Goal: Task Accomplishment & Management: Complete application form

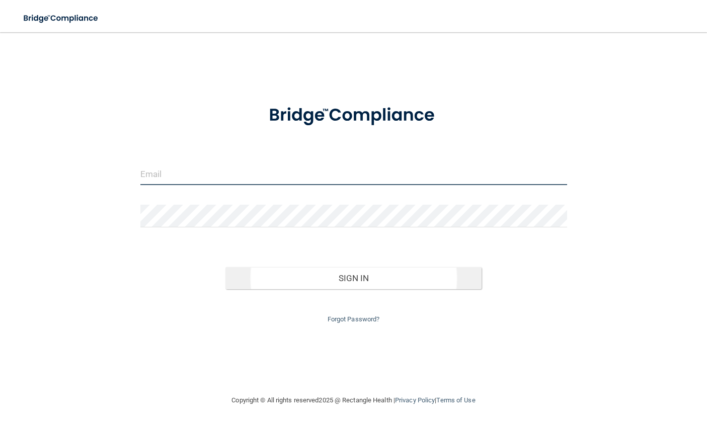
type input "[EMAIL_ADDRESS][DOMAIN_NAME]"
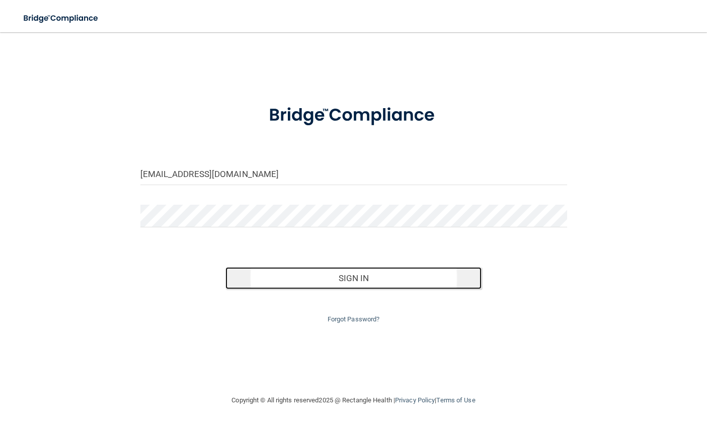
click at [385, 284] on button "Sign In" at bounding box center [353, 278] width 256 height 22
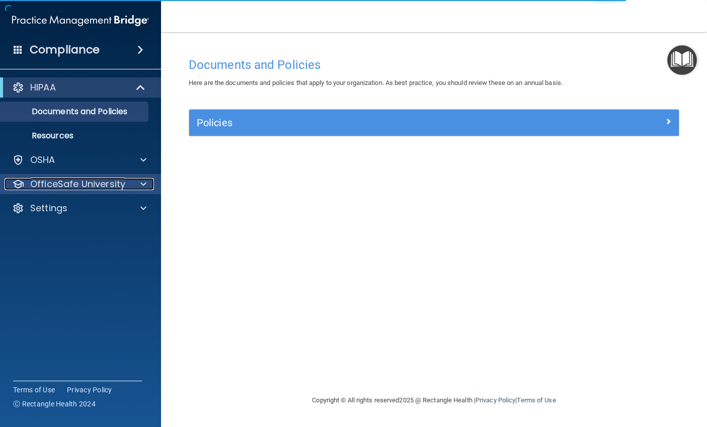
click at [102, 186] on p "OfficeSafe University" at bounding box center [77, 184] width 95 height 12
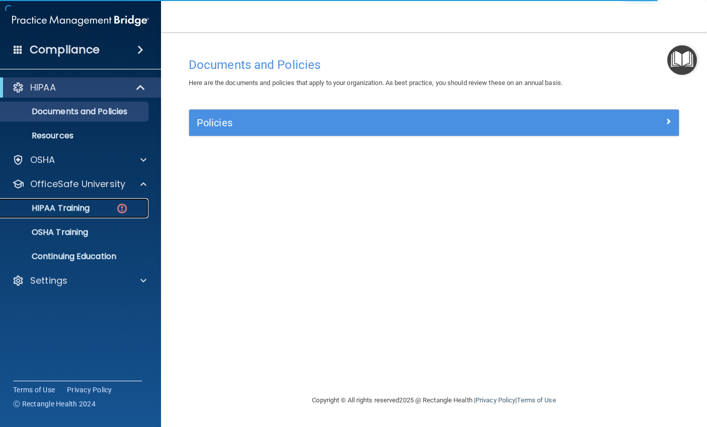
click at [109, 208] on div "HIPAA Training" at bounding box center [75, 208] width 137 height 10
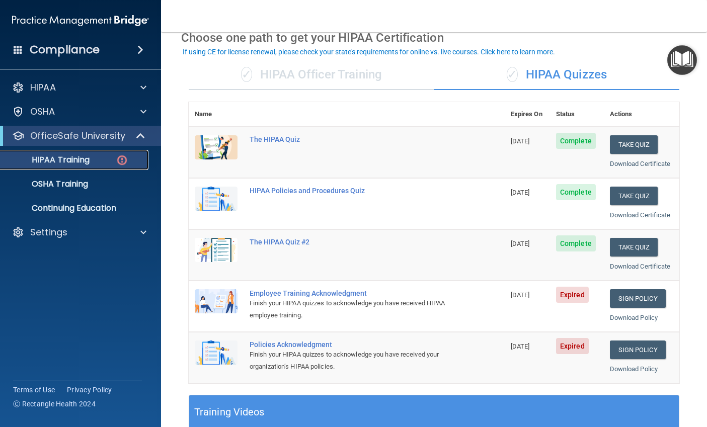
scroll to position [101, 0]
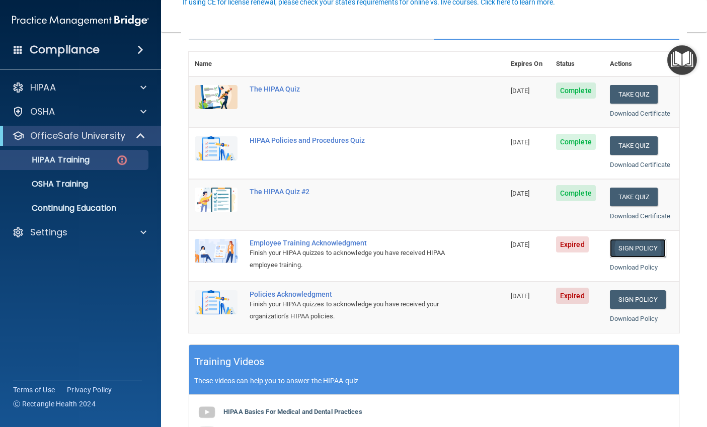
click at [636, 249] on link "Sign Policy" at bounding box center [638, 248] width 56 height 19
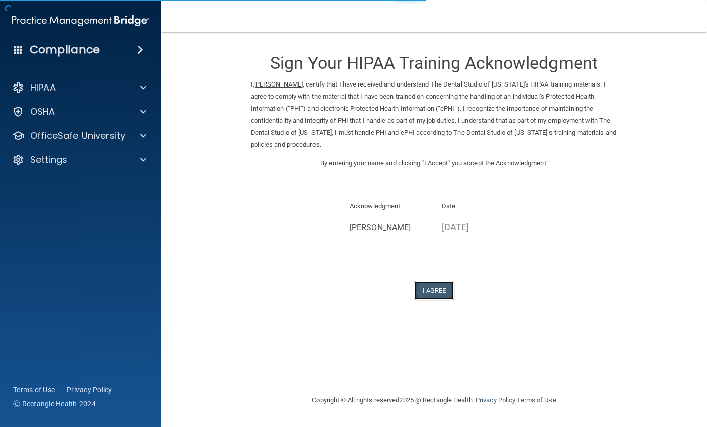
click at [435, 292] on button "I Agree" at bounding box center [434, 290] width 40 height 19
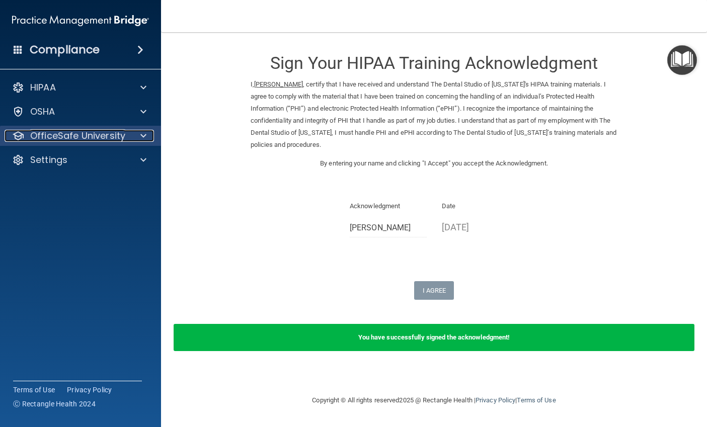
click at [100, 139] on p "OfficeSafe University" at bounding box center [77, 136] width 95 height 12
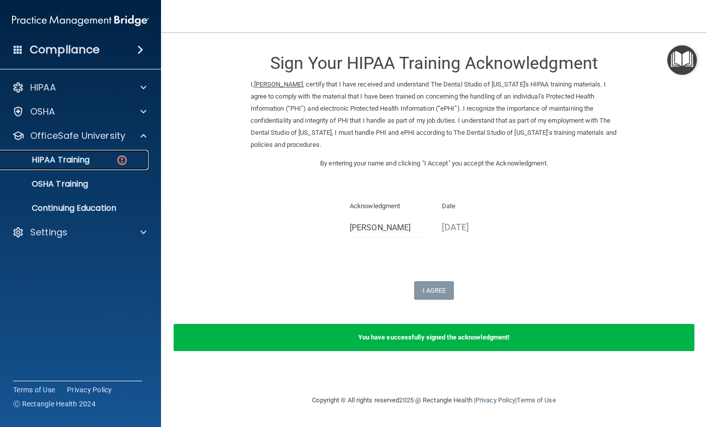
click at [73, 162] on p "HIPAA Training" at bounding box center [48, 160] width 83 height 10
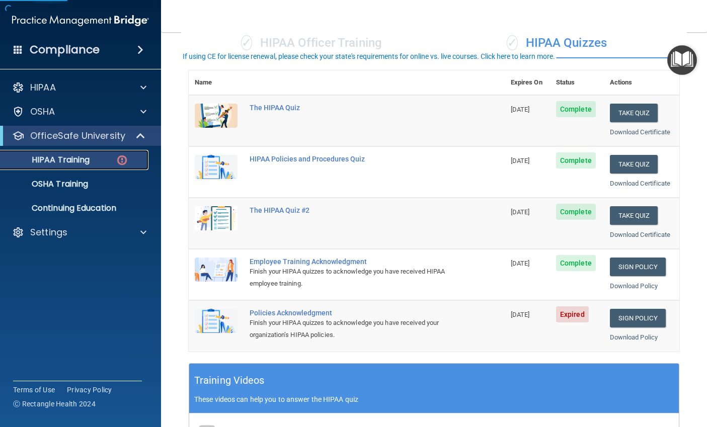
scroll to position [201, 0]
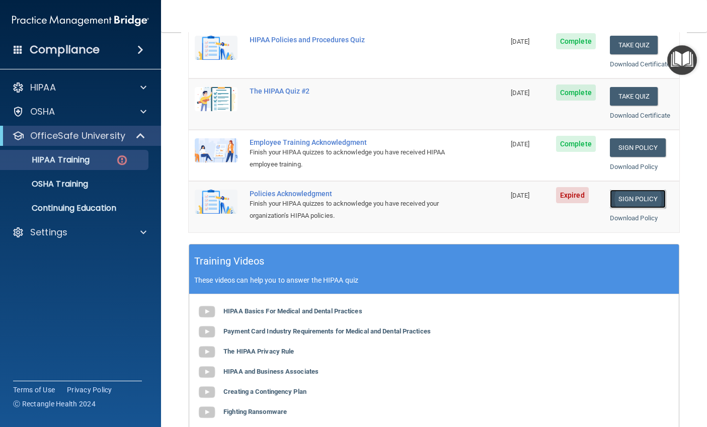
click at [629, 200] on link "Sign Policy" at bounding box center [638, 199] width 56 height 19
click at [72, 158] on p "HIPAA Training" at bounding box center [48, 160] width 83 height 10
click at [640, 199] on link "Sign Policy" at bounding box center [638, 199] width 56 height 19
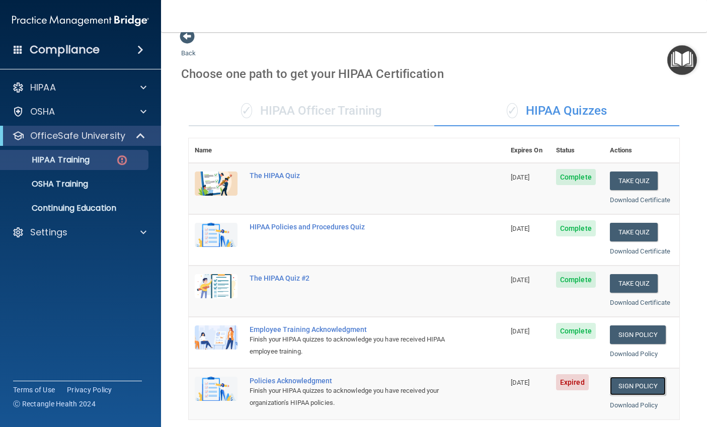
scroll to position [0, 0]
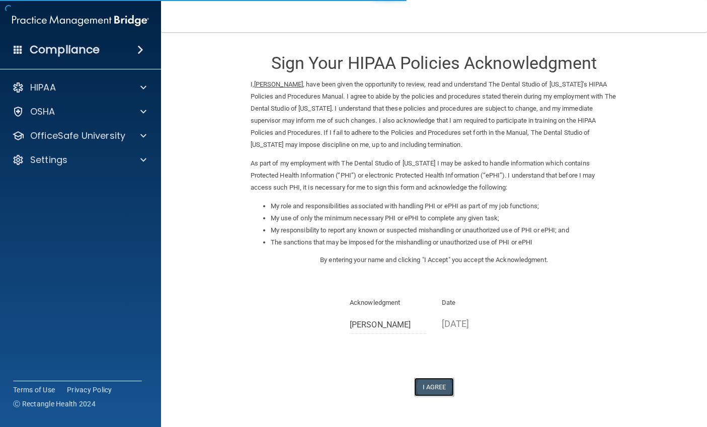
click at [425, 382] on button "I Agree" at bounding box center [434, 387] width 40 height 19
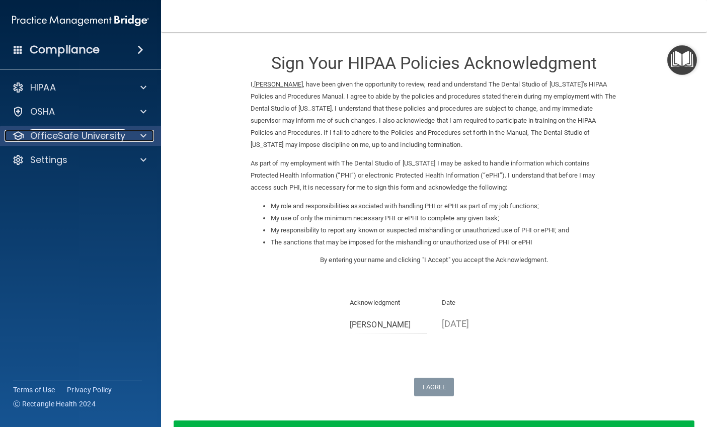
click at [106, 135] on p "OfficeSafe University" at bounding box center [77, 136] width 95 height 12
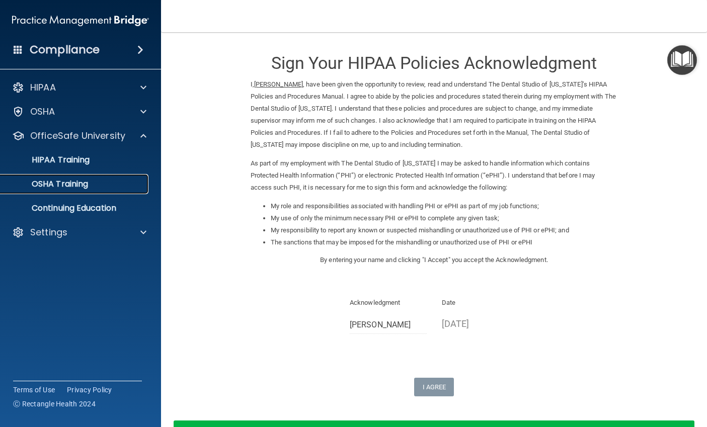
click at [72, 184] on p "OSHA Training" at bounding box center [48, 184] width 82 height 10
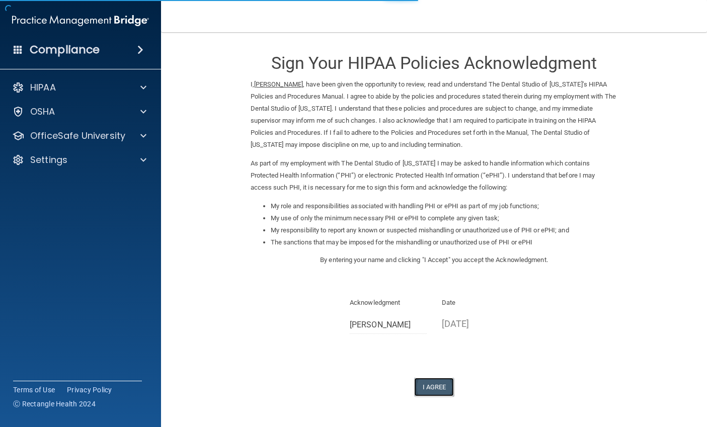
click at [431, 388] on button "I Agree" at bounding box center [434, 387] width 40 height 19
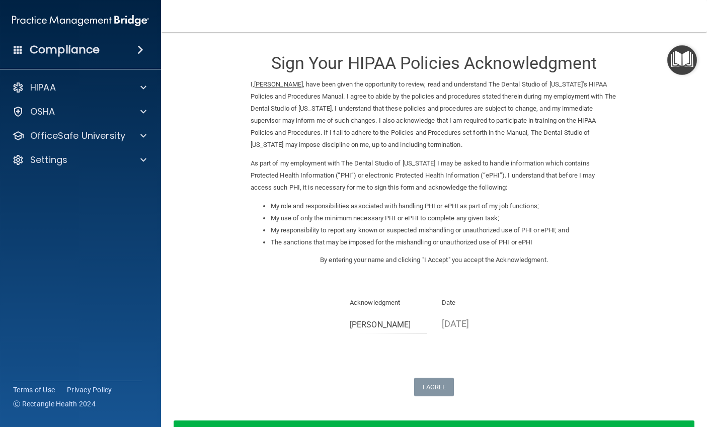
scroll to position [73, 0]
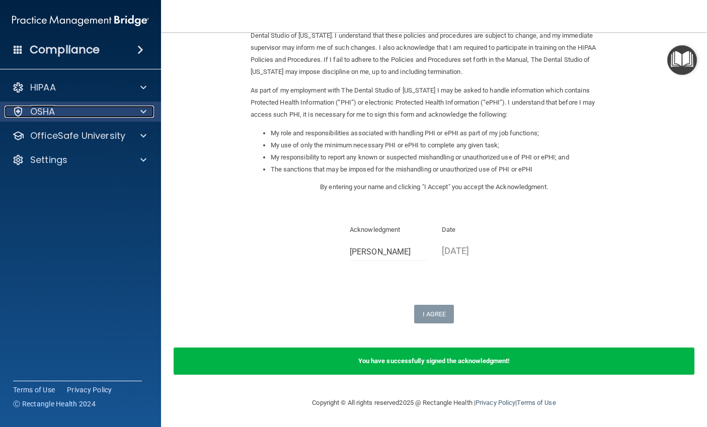
click at [94, 113] on div "OSHA" at bounding box center [67, 112] width 125 height 12
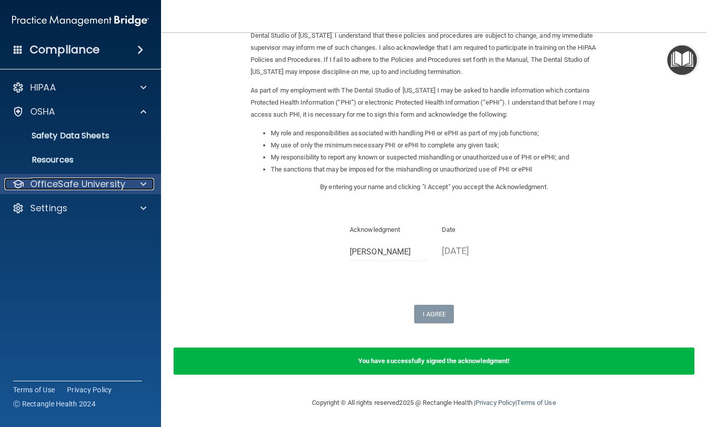
click at [116, 185] on p "OfficeSafe University" at bounding box center [77, 184] width 95 height 12
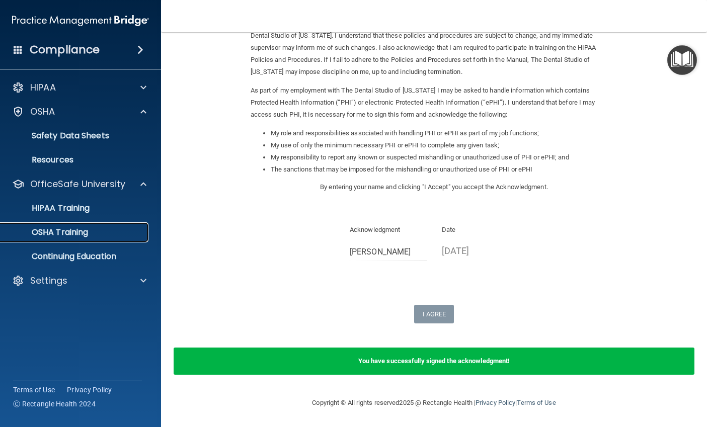
click at [55, 231] on p "OSHA Training" at bounding box center [48, 232] width 82 height 10
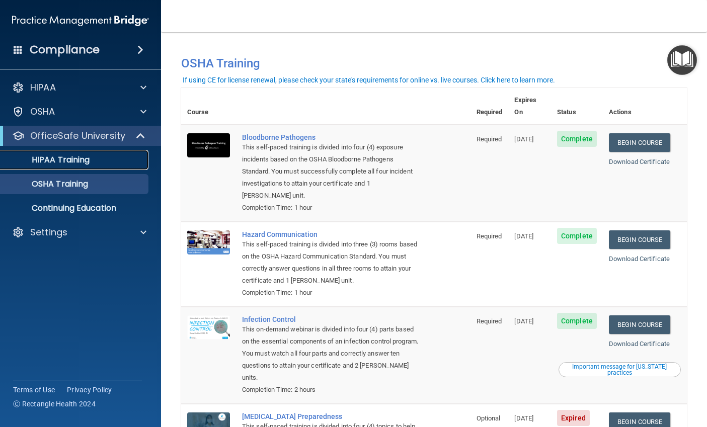
click at [77, 151] on link "HIPAA Training" at bounding box center [69, 160] width 159 height 20
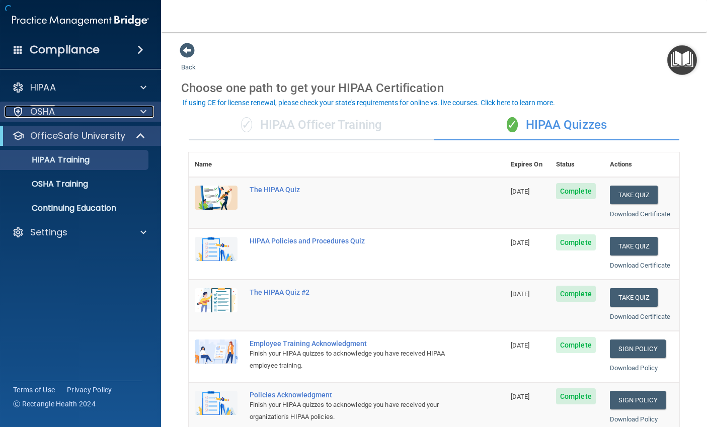
click at [74, 111] on div "OSHA" at bounding box center [67, 112] width 125 height 12
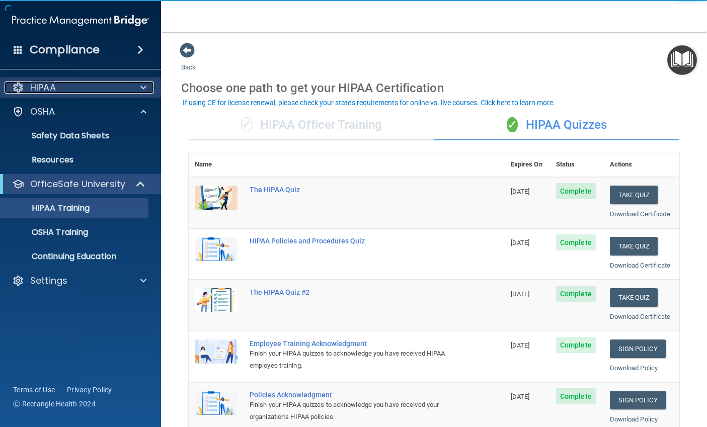
click at [90, 90] on div "HIPAA" at bounding box center [67, 88] width 125 height 12
